Goal: Task Accomplishment & Management: Manage account settings

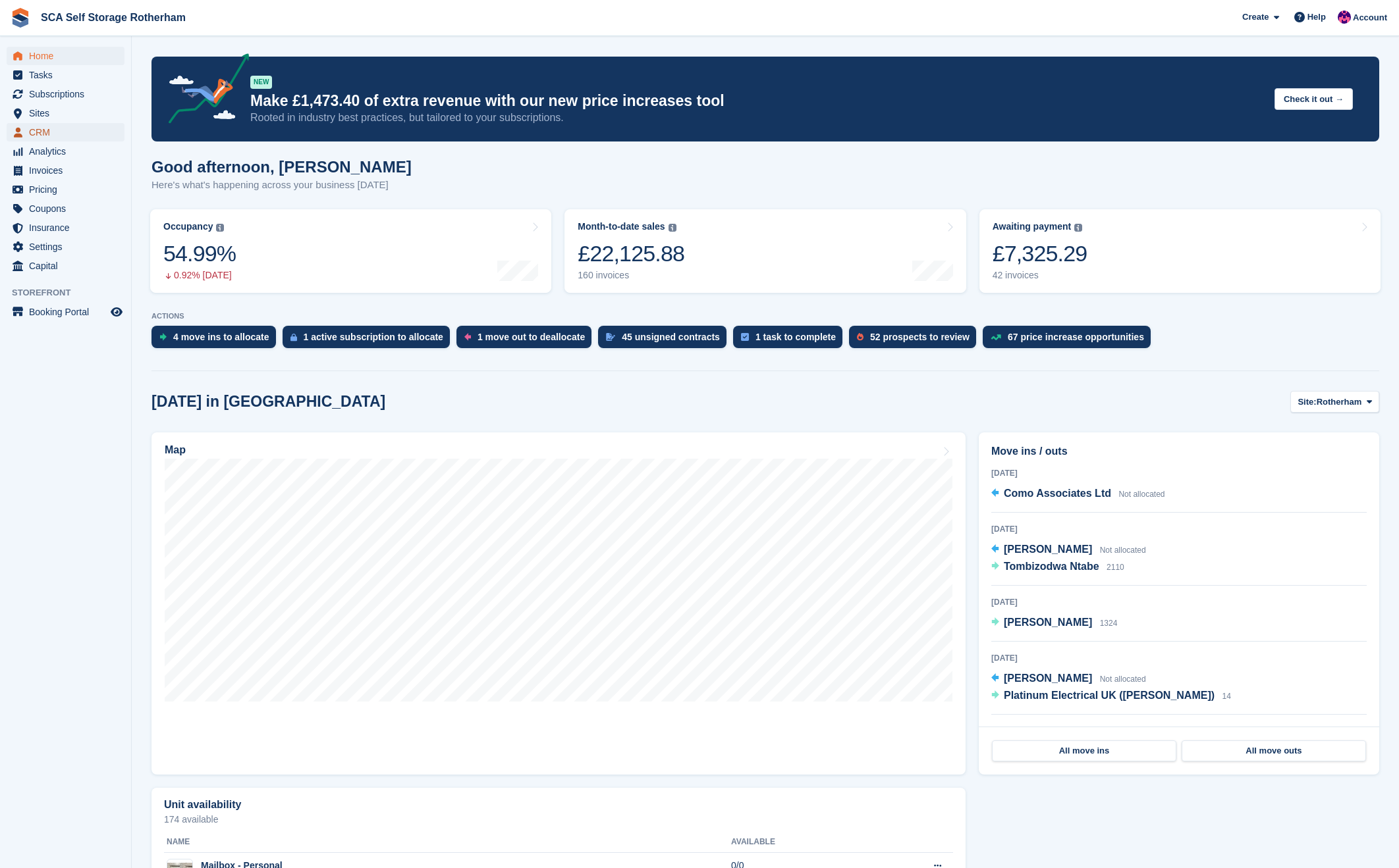
click at [35, 131] on span "CRM" at bounding box center [68, 132] width 79 height 18
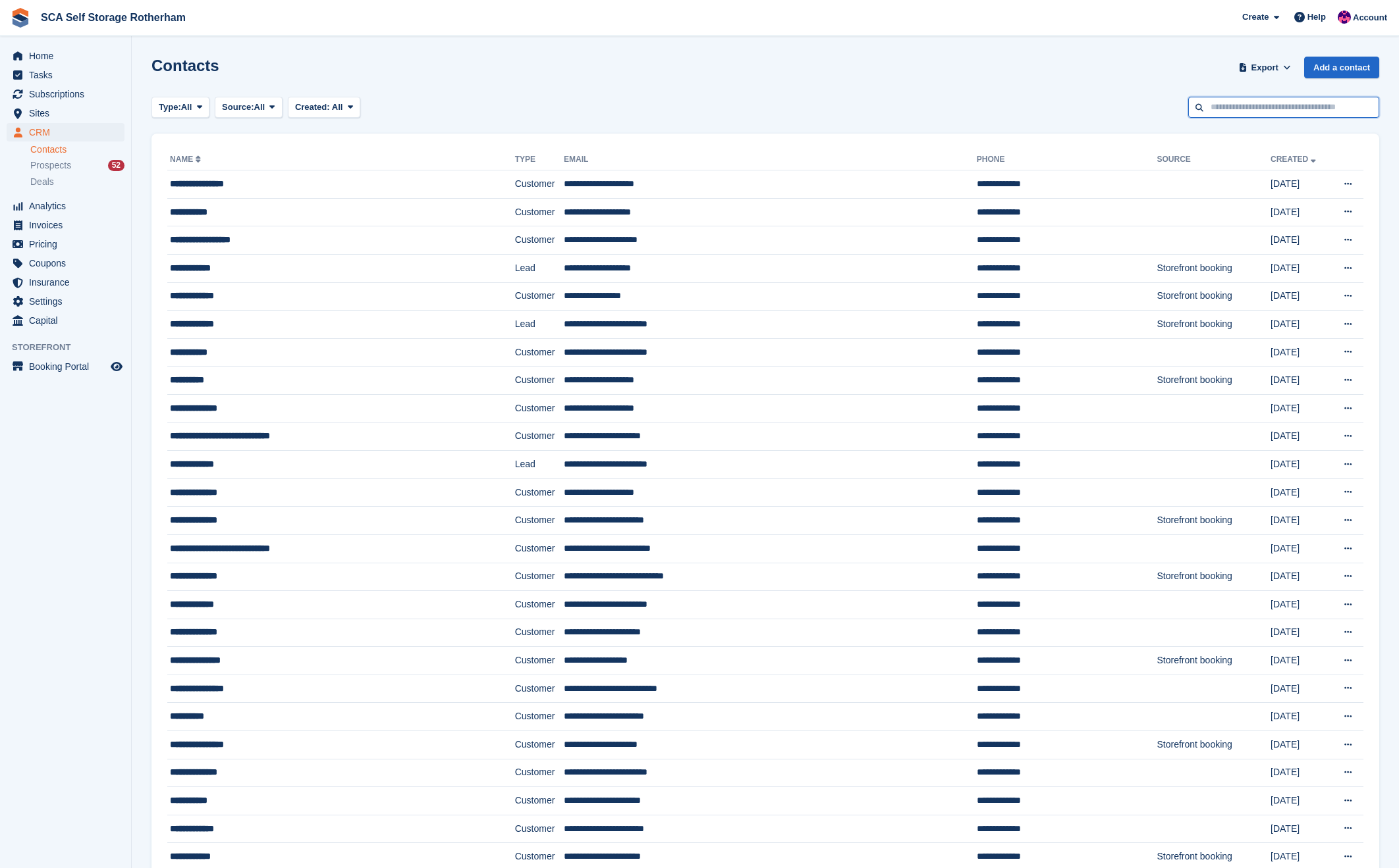
click at [1255, 101] on input "text" at bounding box center [1282, 108] width 191 height 22
type input "*******"
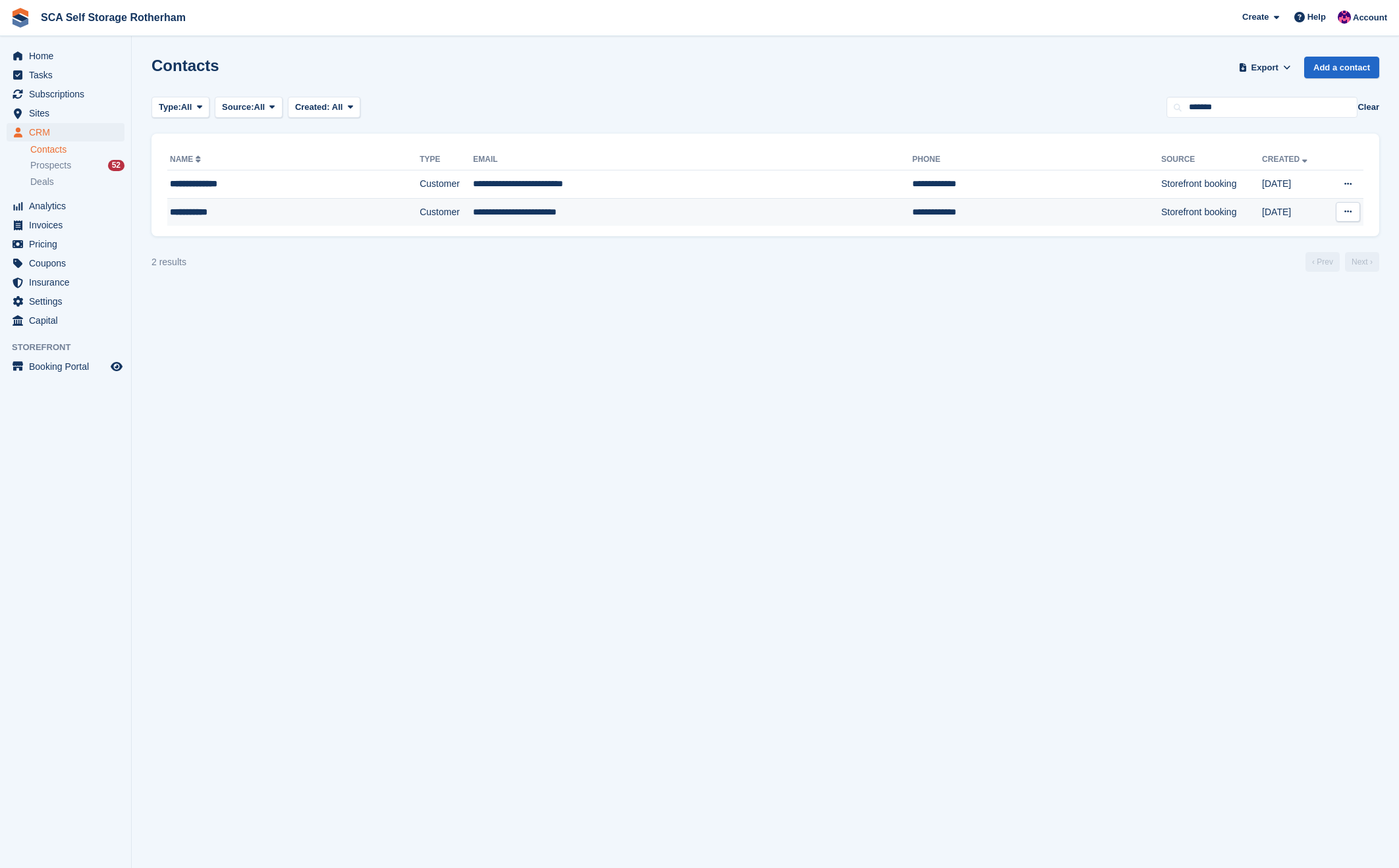
click at [586, 205] on td "**********" at bounding box center [693, 213] width 439 height 28
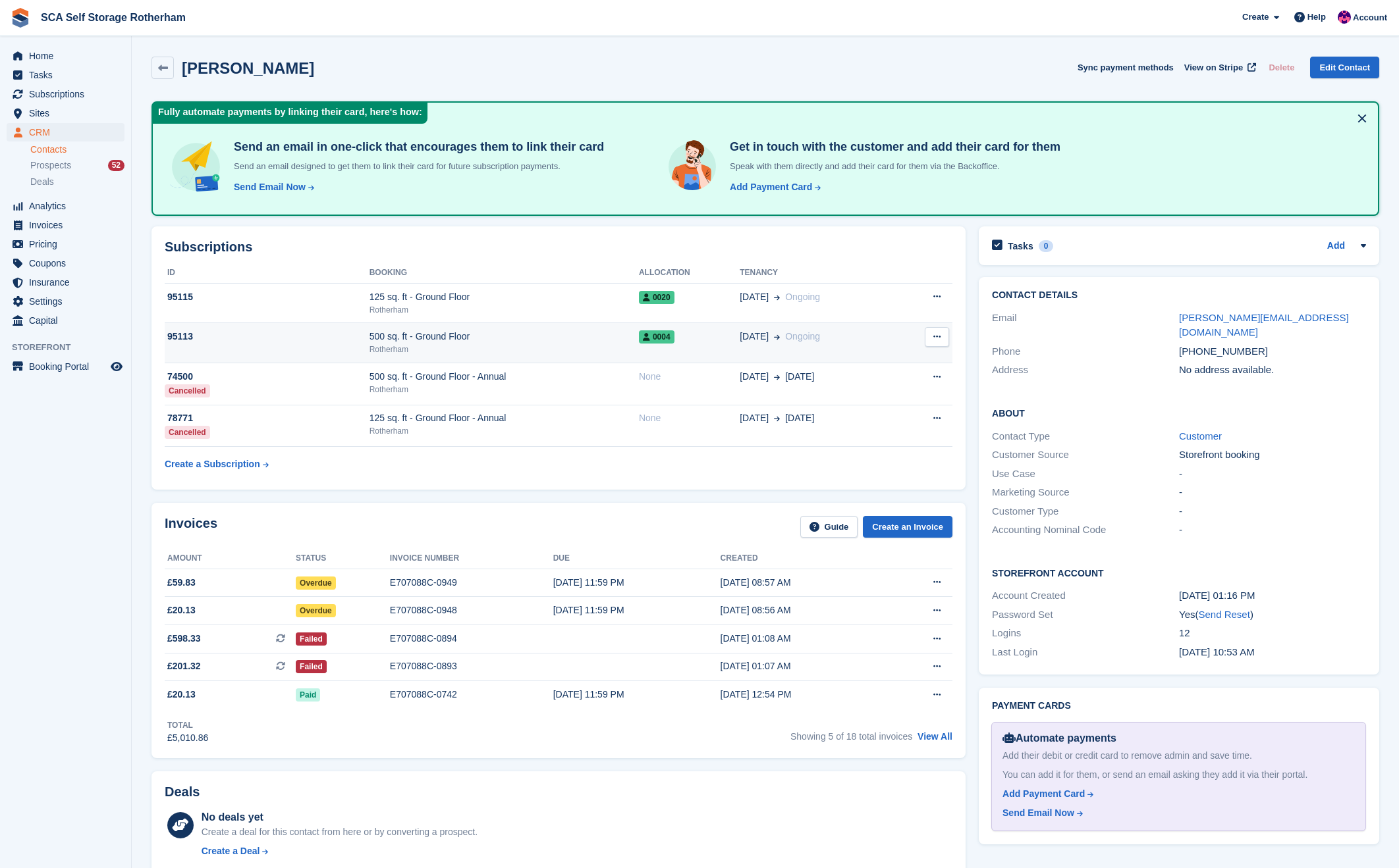
scroll to position [2, 0]
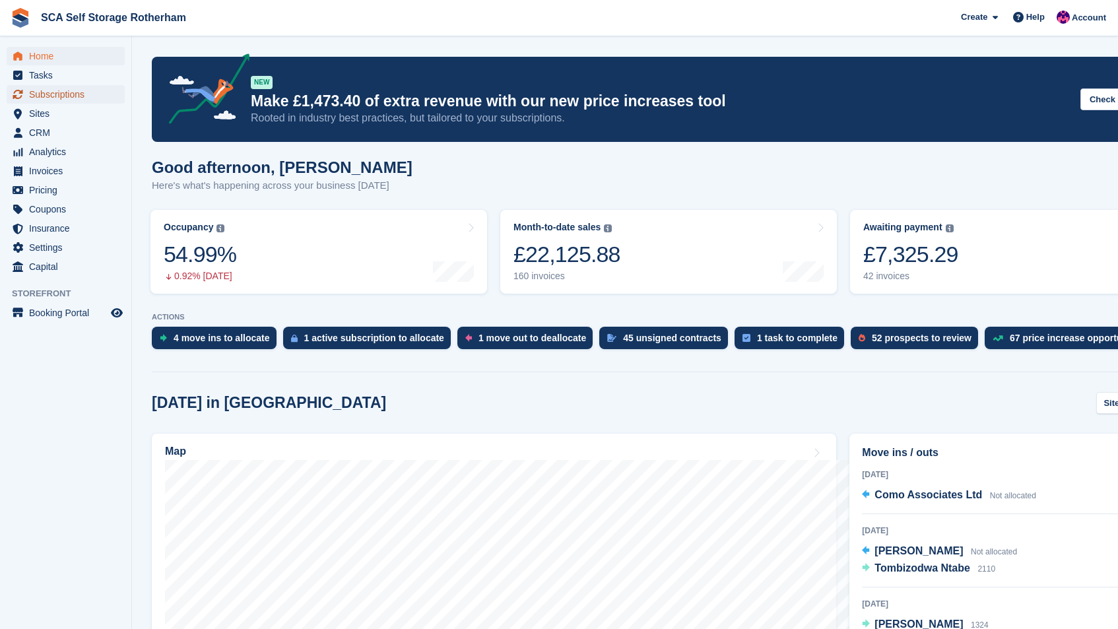
click at [73, 98] on span "Subscriptions" at bounding box center [68, 94] width 79 height 18
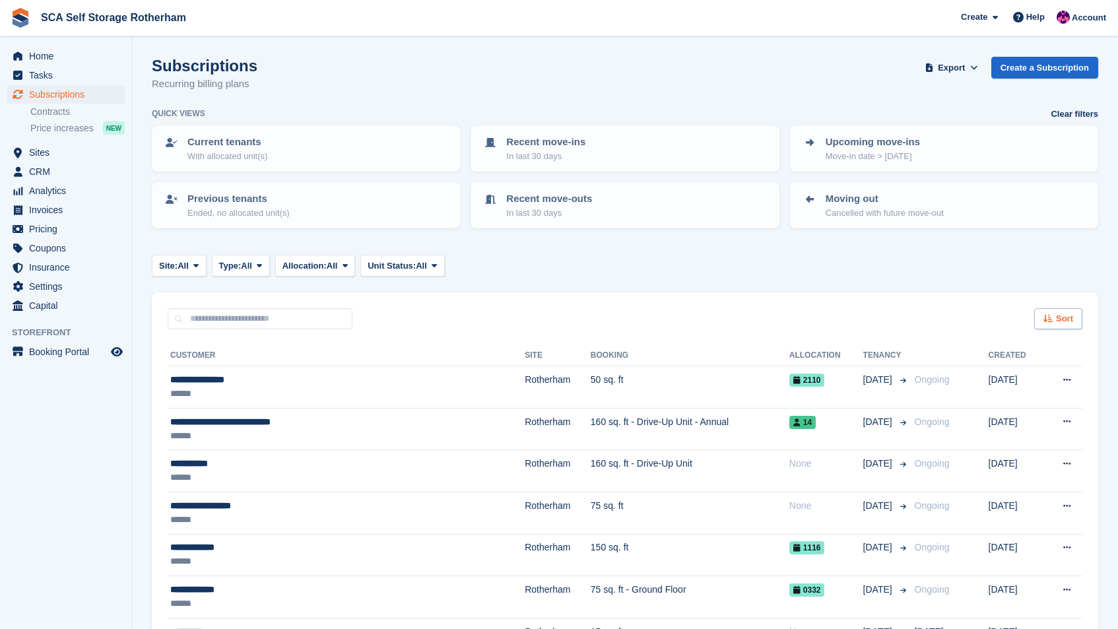
click at [1062, 319] on span "Sort" at bounding box center [1064, 318] width 17 height 13
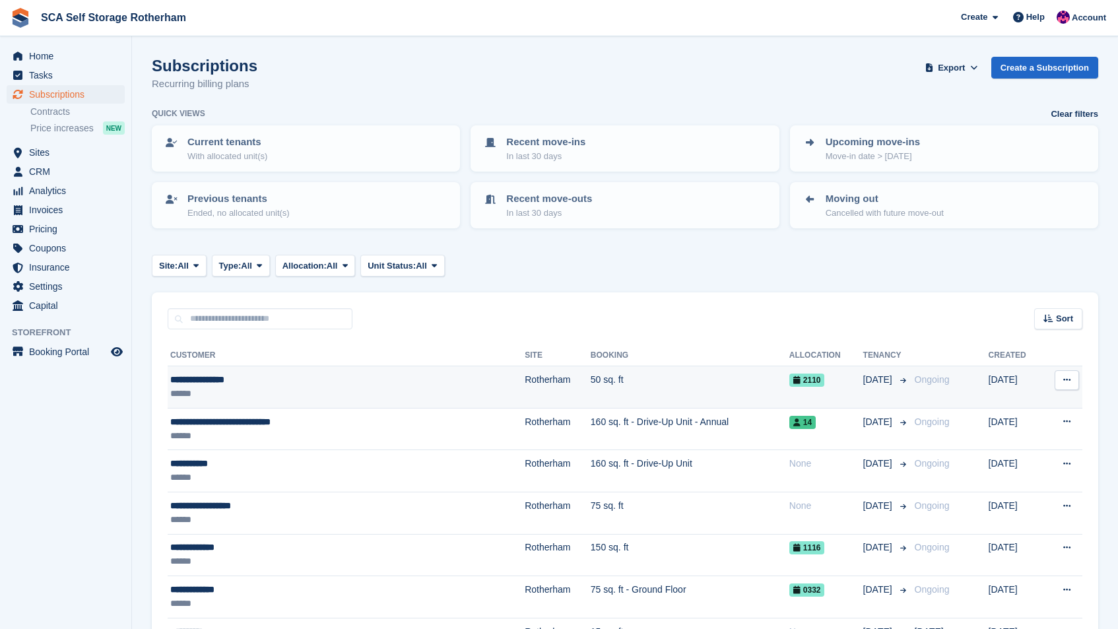
click at [591, 384] on td "50 sq. ft" at bounding box center [690, 387] width 199 height 42
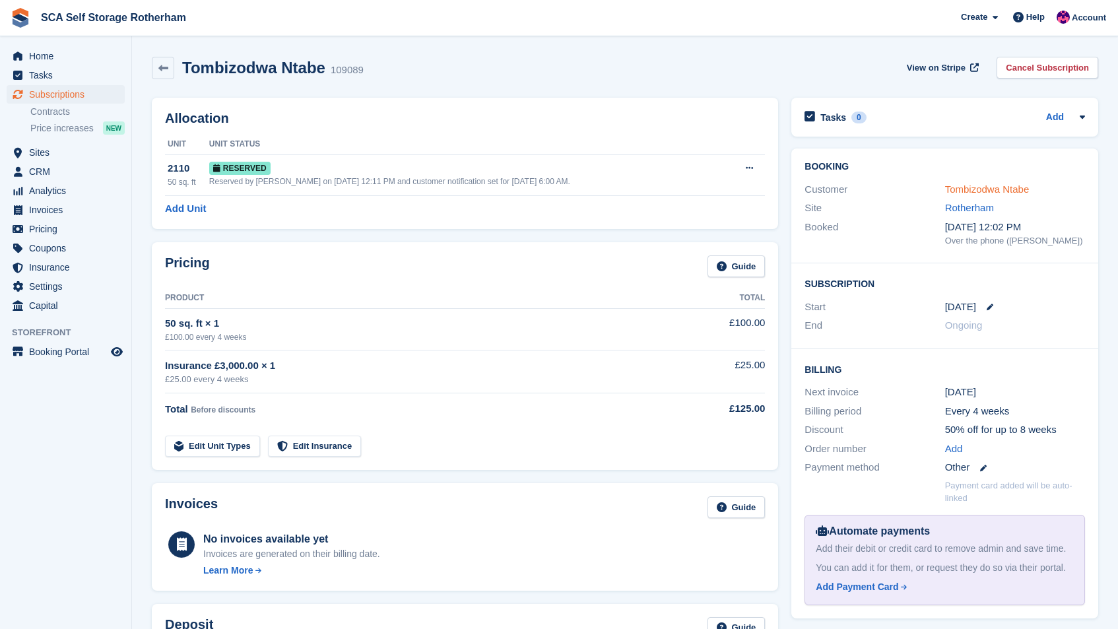
click at [997, 187] on link "Tombizodwa Ntabe" at bounding box center [987, 188] width 84 height 11
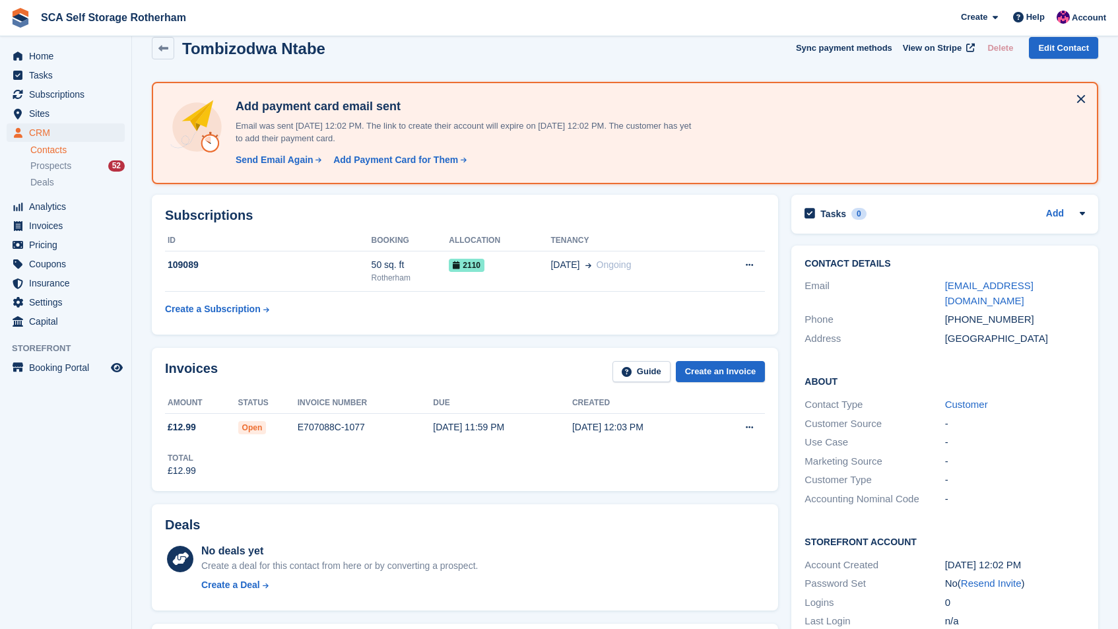
scroll to position [21, 0]
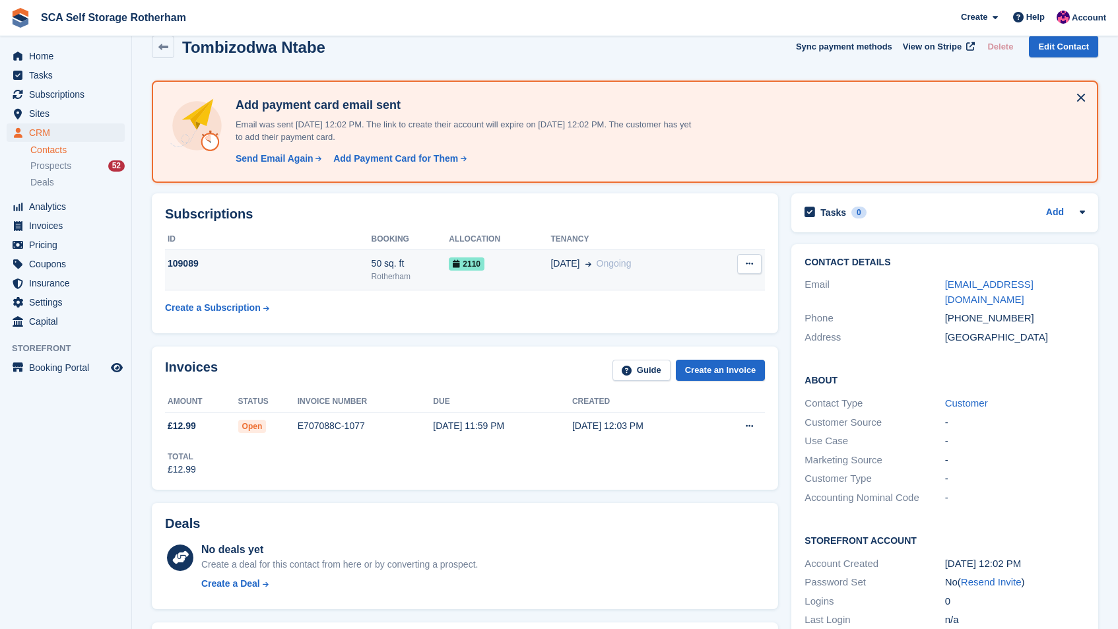
click at [648, 264] on div "20 Sep Ongoing" at bounding box center [630, 264] width 160 height 14
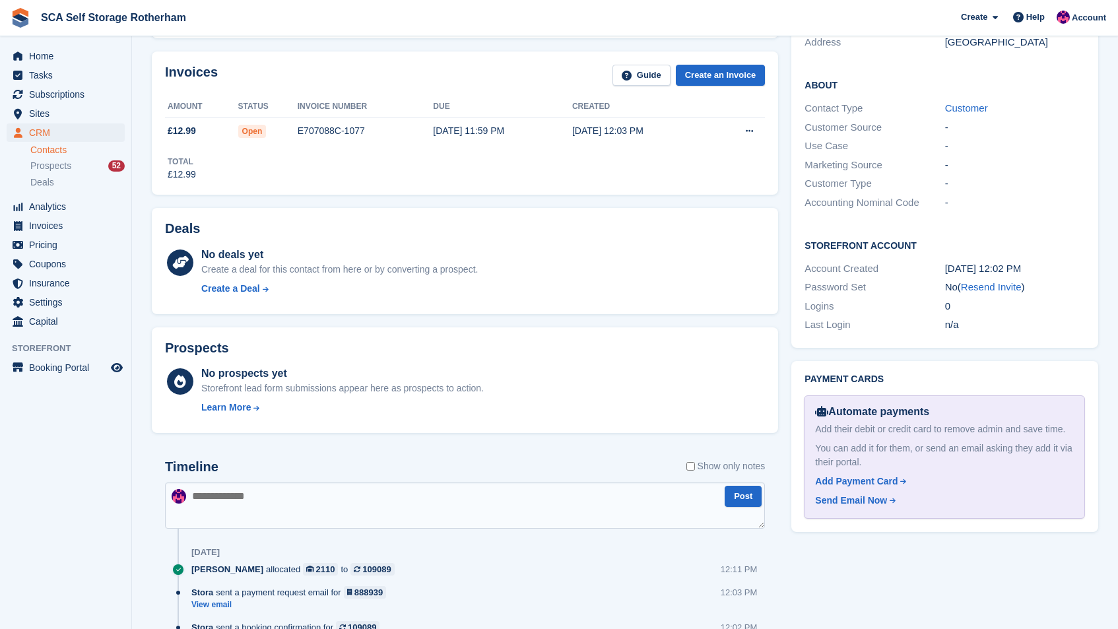
scroll to position [436, 0]
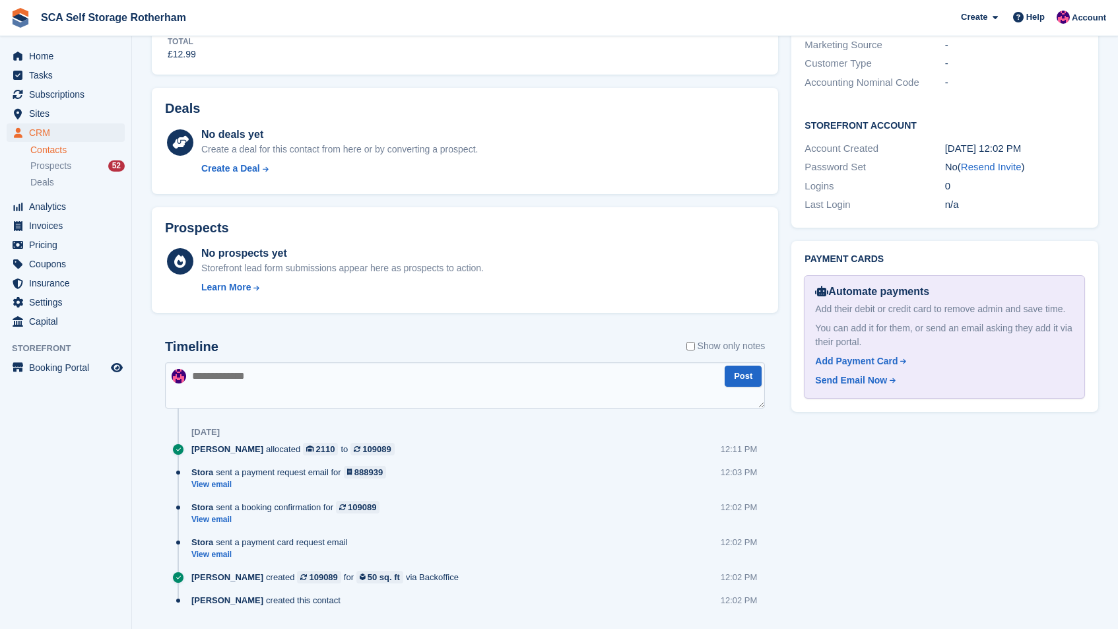
click at [54, 145] on link "Contacts" at bounding box center [77, 150] width 94 height 13
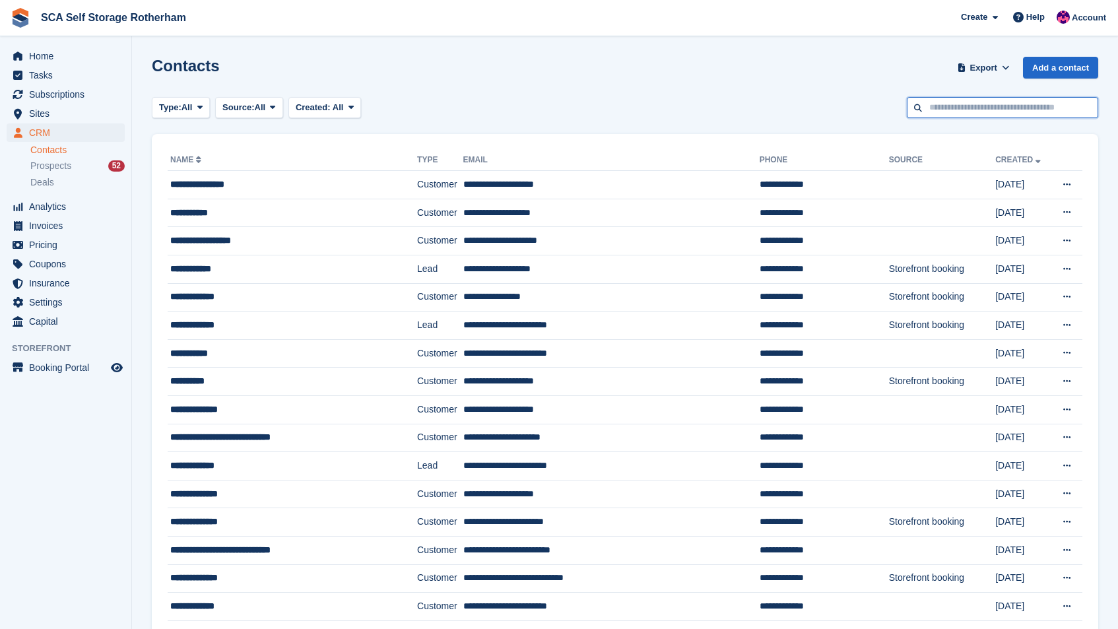
click at [1000, 102] on input "text" at bounding box center [1002, 108] width 191 height 22
type input "*******"
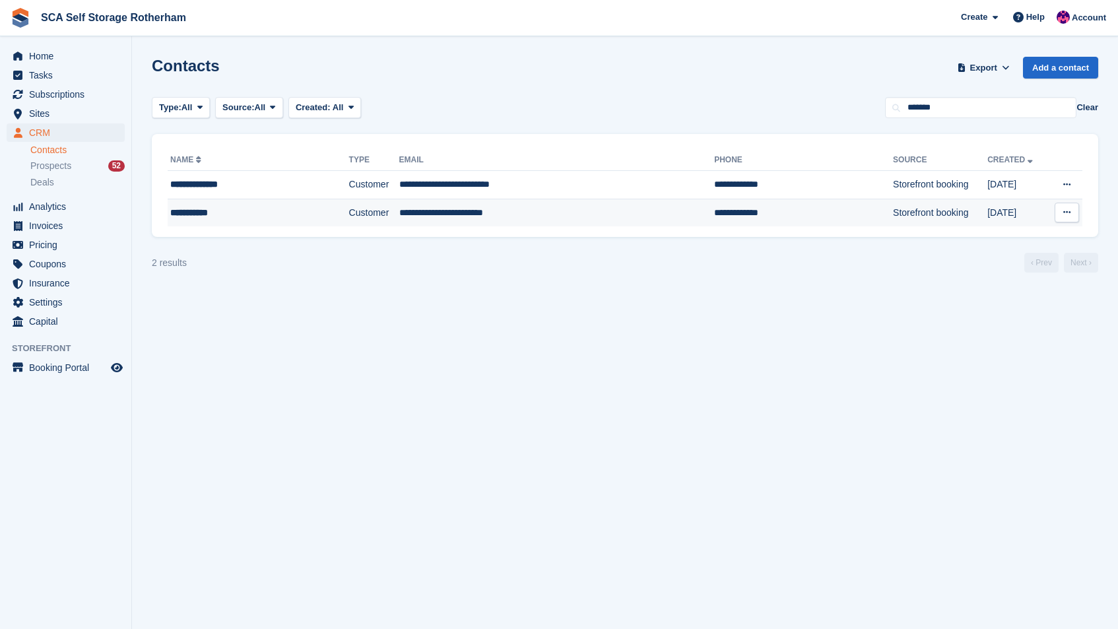
click at [546, 211] on td "**********" at bounding box center [556, 213] width 315 height 28
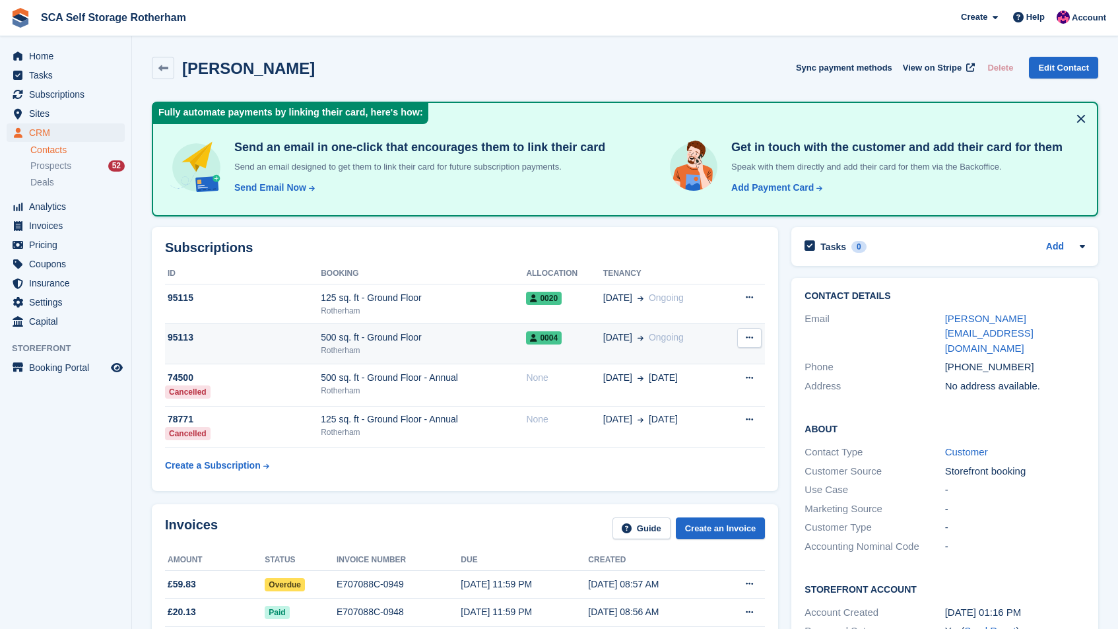
click at [677, 337] on span "Ongoing" at bounding box center [666, 337] width 35 height 11
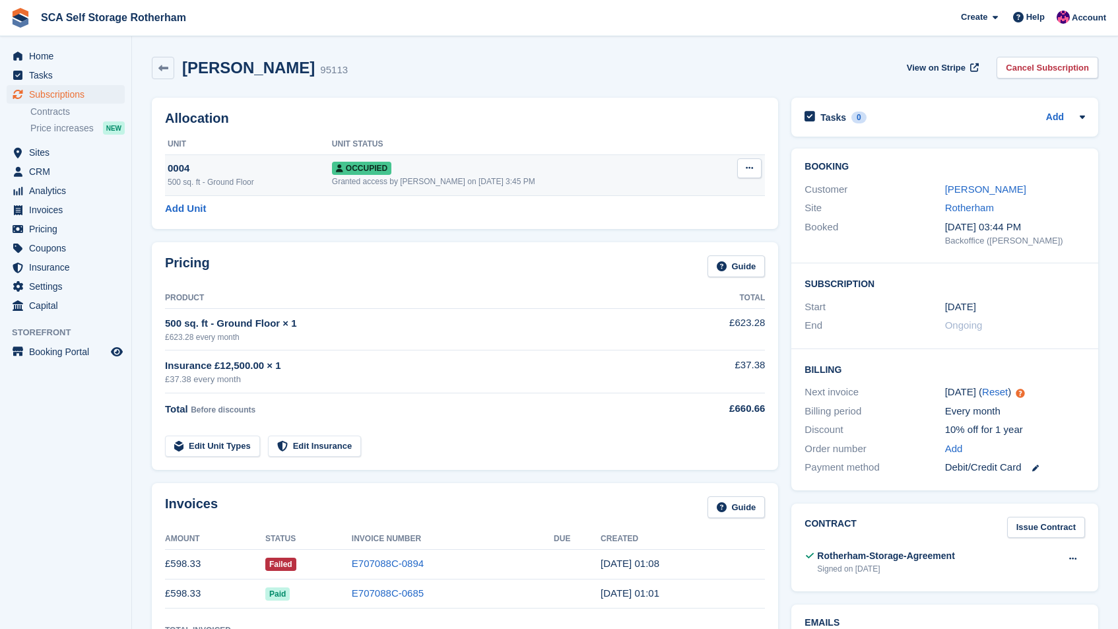
click at [752, 172] on icon at bounding box center [749, 168] width 7 height 9
click at [701, 191] on p "Overlock" at bounding box center [698, 193] width 115 height 17
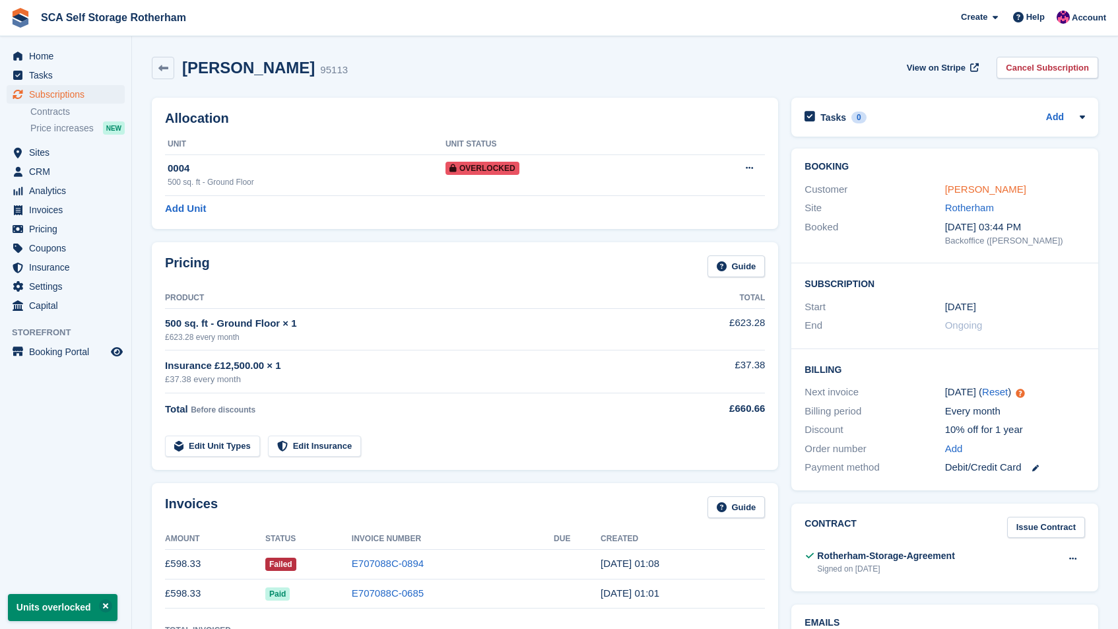
click at [994, 185] on link "Amy Webster" at bounding box center [985, 188] width 81 height 11
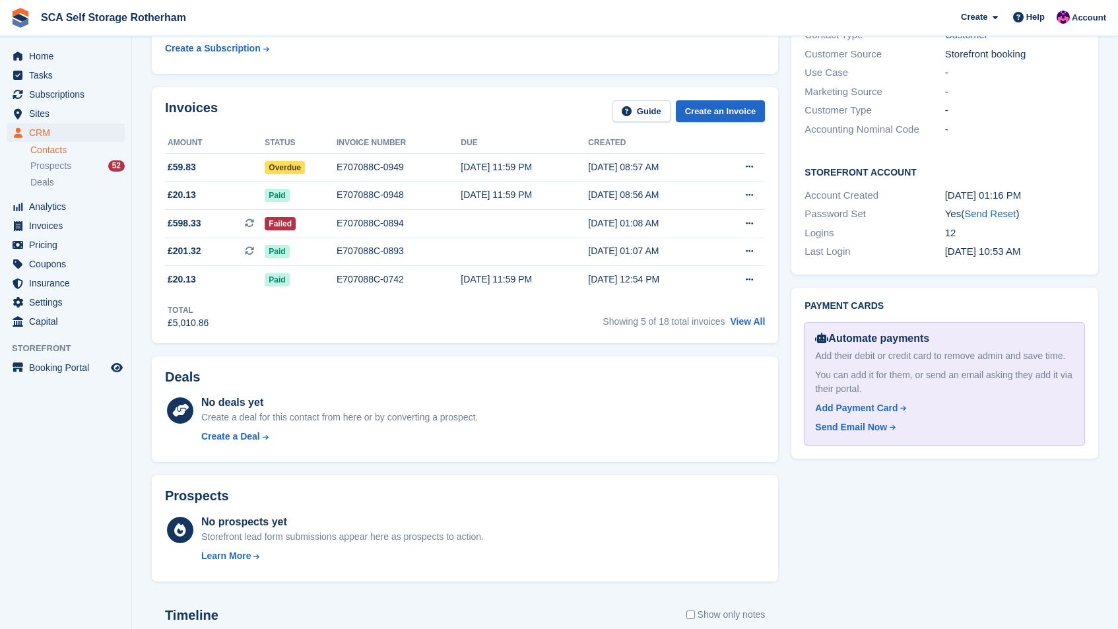
scroll to position [420, 0]
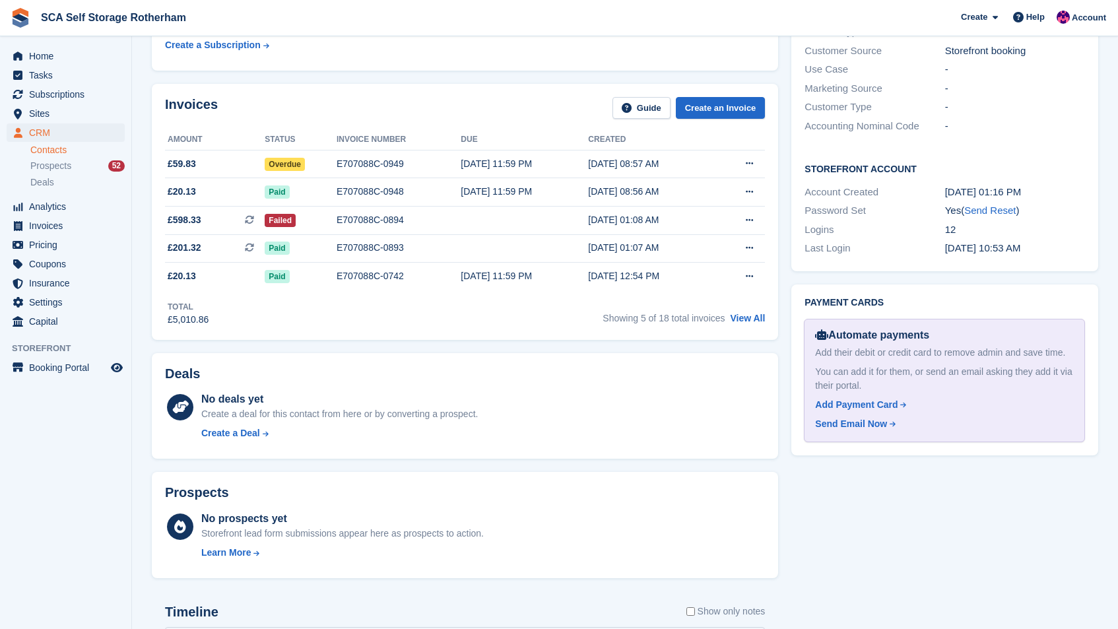
click at [750, 311] on div "Showing 5 of 18 total invoices View All" at bounding box center [683, 316] width 162 height 20
click at [747, 317] on link "View All" at bounding box center [747, 318] width 35 height 11
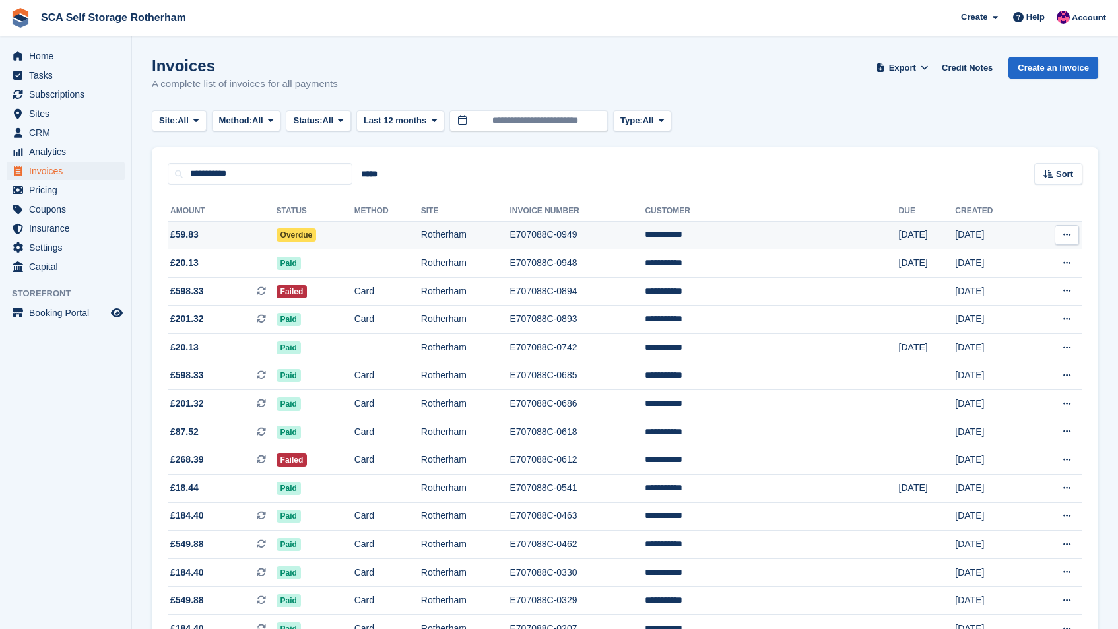
click at [354, 240] on td "Overdue" at bounding box center [315, 235] width 78 height 28
